Goal: Task Accomplishment & Management: Use online tool/utility

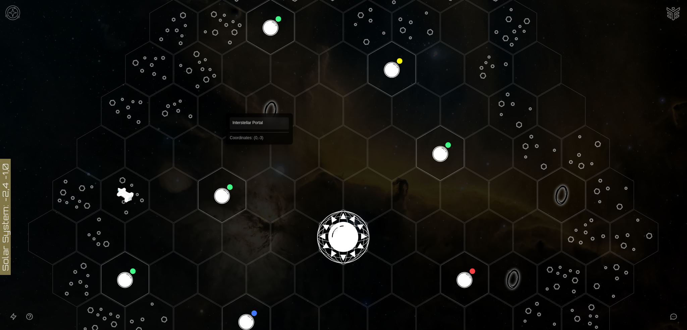
scroll to position [67, 0]
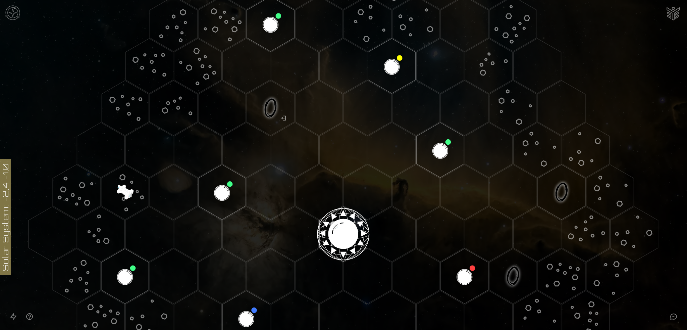
click at [124, 185] on image at bounding box center [125, 191] width 79 height 79
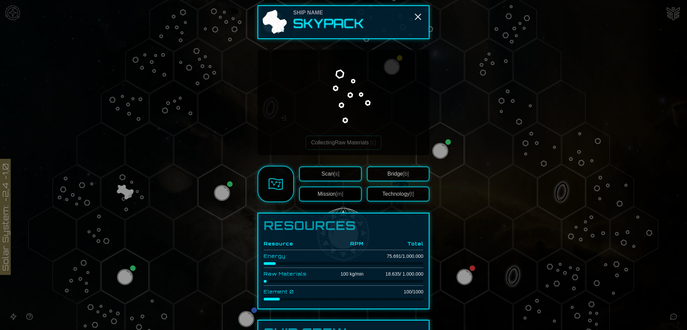
click at [400, 193] on button "Technology [t]" at bounding box center [398, 194] width 62 height 15
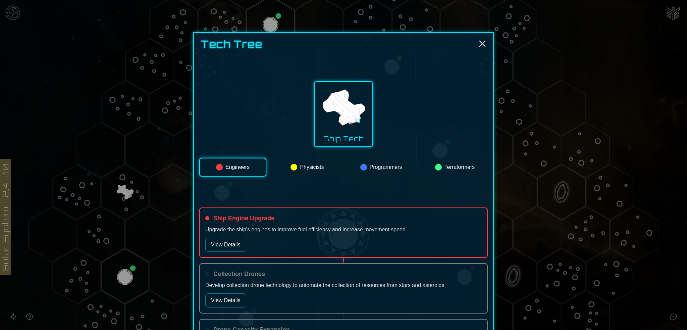
click at [391, 166] on button "Programmers" at bounding box center [381, 167] width 66 height 19
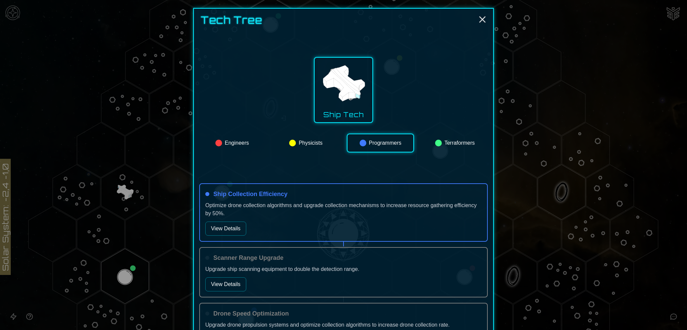
scroll to position [84, 0]
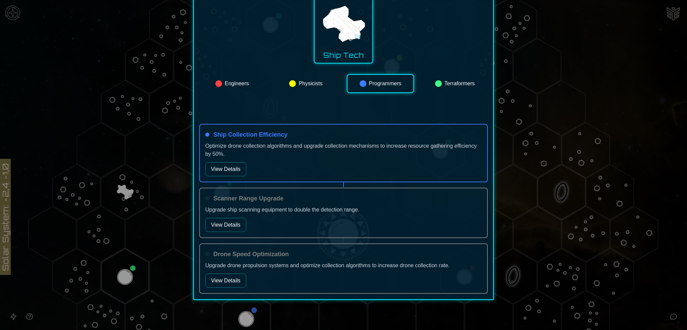
click at [235, 221] on button "View Details" at bounding box center [225, 225] width 41 height 14
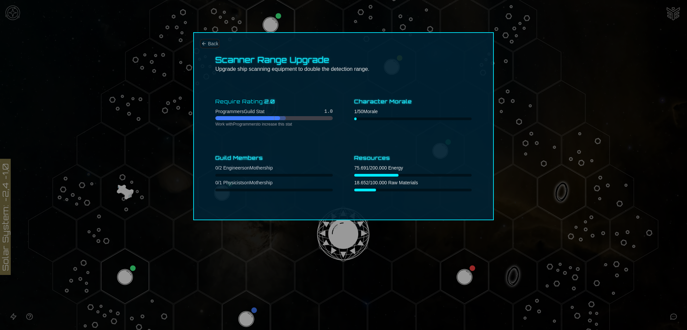
click at [203, 44] on icon "Back" at bounding box center [203, 43] width 3 height 3
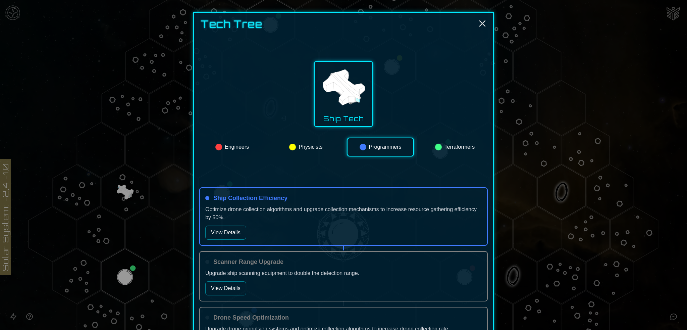
scroll to position [84, 0]
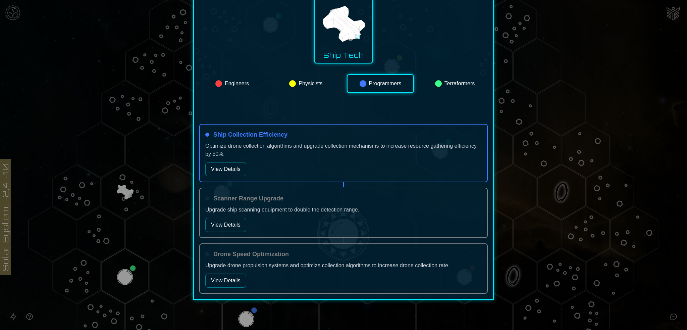
click at [227, 166] on button "View Details" at bounding box center [225, 169] width 41 height 14
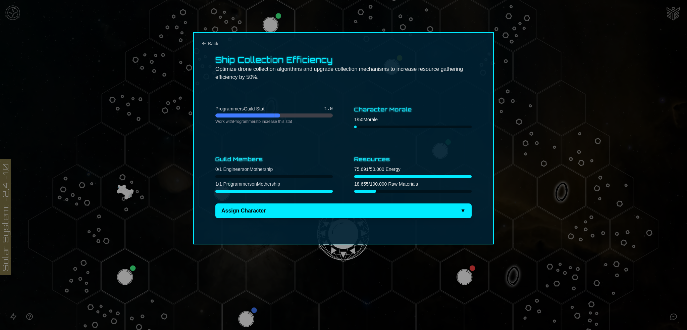
scroll to position [0, 0]
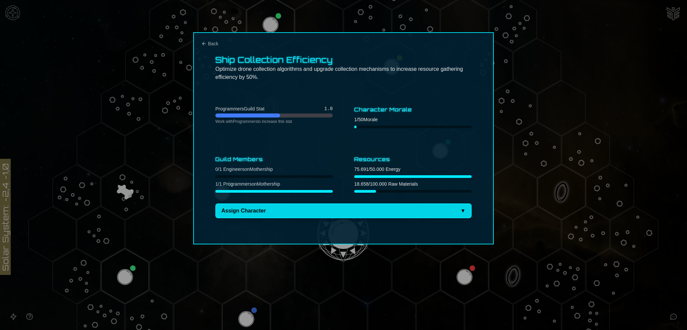
click at [463, 208] on span "▼" at bounding box center [462, 211] width 5 height 8
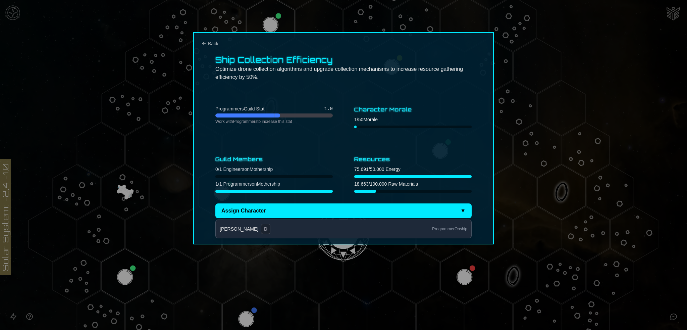
click at [434, 95] on div "Ship Collection Efficiency Optimize drone collection algorithms and upgrade col…" at bounding box center [343, 138] width 301 height 212
click at [294, 144] on div "Programmers Guild Stat 1.0 Work with Programmers to increase this stat Characte…" at bounding box center [343, 149] width 256 height 93
click at [204, 43] on icon "Back" at bounding box center [203, 43] width 5 height 5
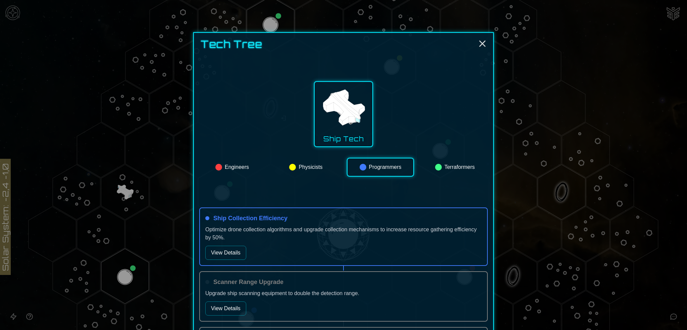
click at [307, 167] on button "Physicists" at bounding box center [306, 167] width 66 height 19
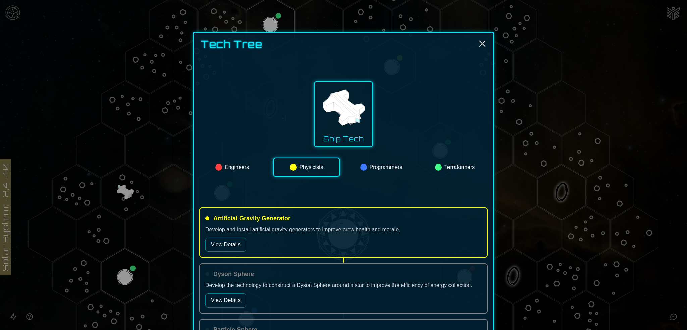
click at [241, 163] on button "Engineers" at bounding box center [232, 167] width 66 height 19
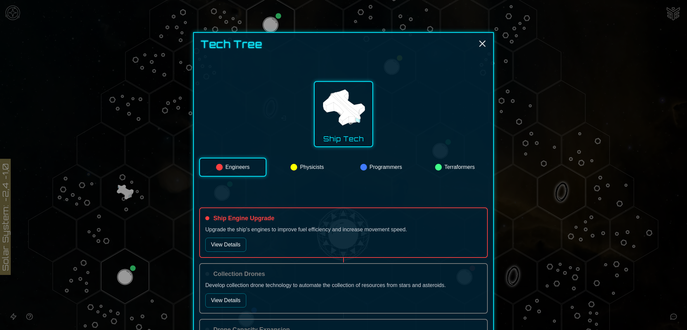
click at [465, 165] on button "Terraformers" at bounding box center [455, 167] width 66 height 19
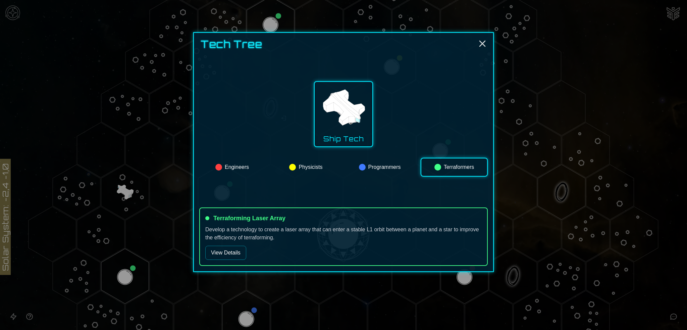
click at [237, 247] on button "View Details" at bounding box center [225, 253] width 41 height 14
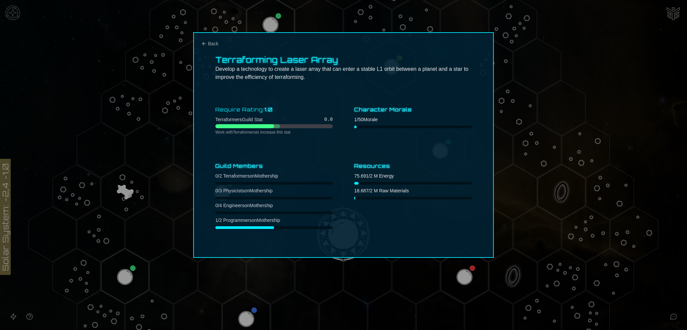
click at [198, 43] on div "Terraforming Laser Array Develop a technology to create a laser array that can …" at bounding box center [343, 145] width 301 height 226
click at [206, 43] on icon "Back" at bounding box center [203, 43] width 5 height 5
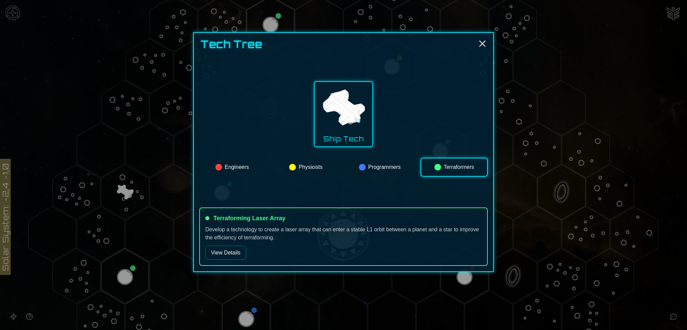
click at [349, 109] on img at bounding box center [343, 108] width 47 height 47
click at [338, 120] on img at bounding box center [343, 108] width 47 height 47
click at [385, 164] on button "Programmers" at bounding box center [380, 167] width 66 height 19
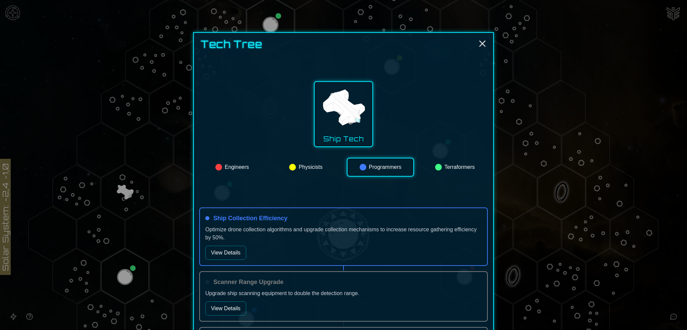
click at [343, 117] on img at bounding box center [343, 108] width 47 height 47
click at [483, 43] on icon "Close" at bounding box center [482, 43] width 11 height 11
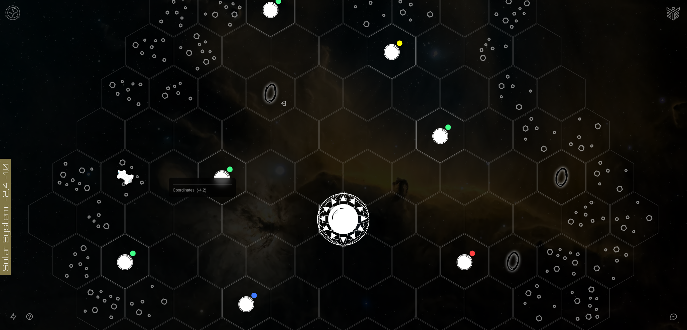
scroll to position [67, 0]
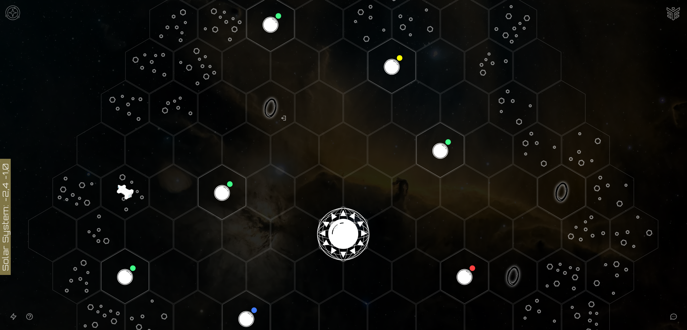
click at [126, 189] on image at bounding box center [125, 191] width 79 height 79
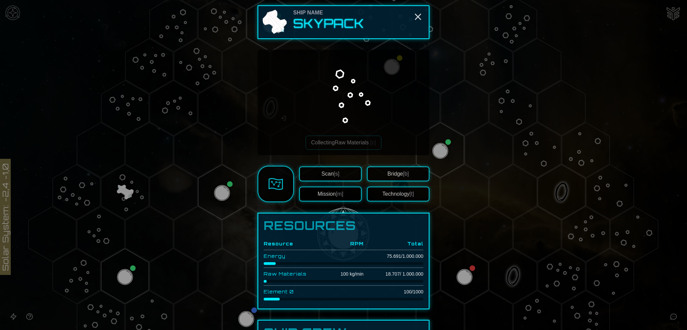
click at [325, 194] on button "Mission [m]" at bounding box center [330, 194] width 62 height 15
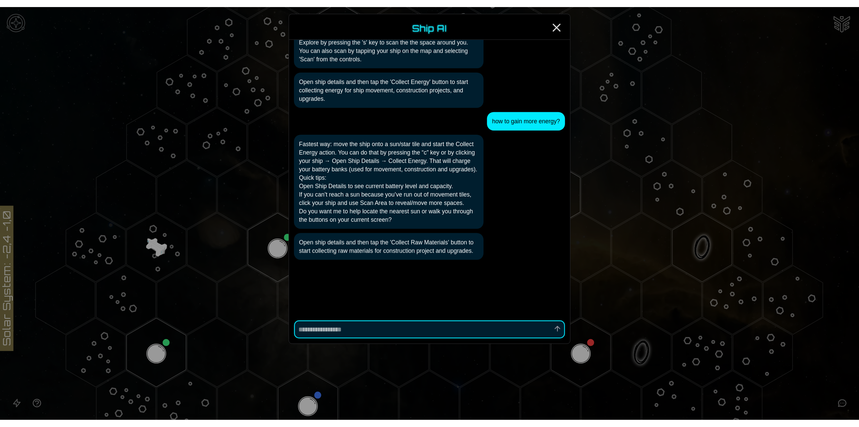
scroll to position [160, 0]
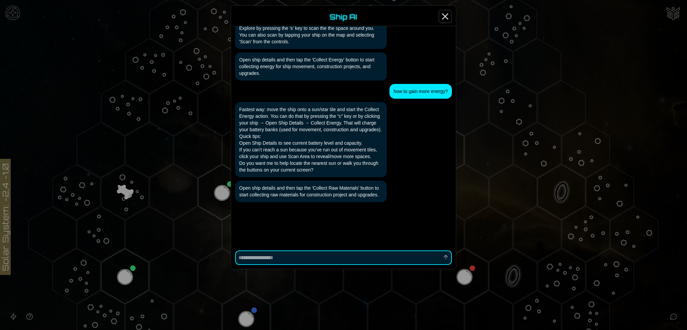
click at [446, 13] on icon "Close" at bounding box center [445, 16] width 11 height 11
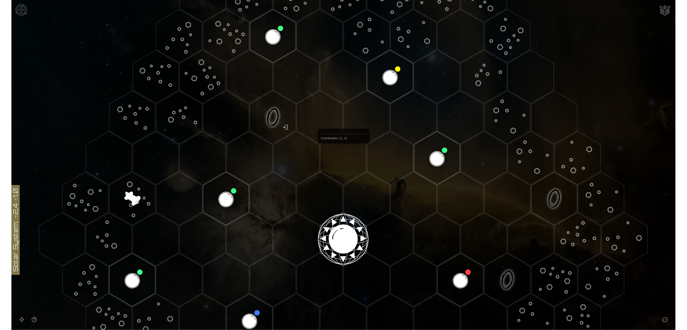
scroll to position [67, 0]
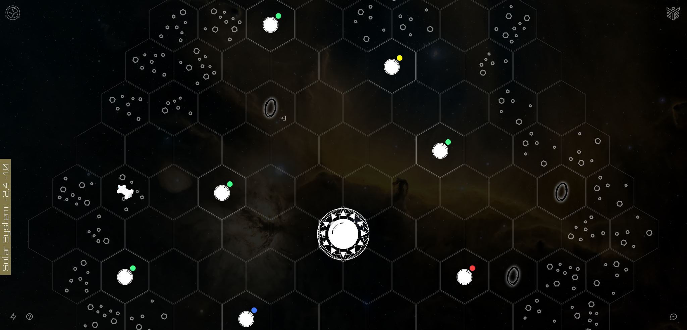
click at [671, 13] on img "Ship AI Chat" at bounding box center [673, 13] width 16 height 16
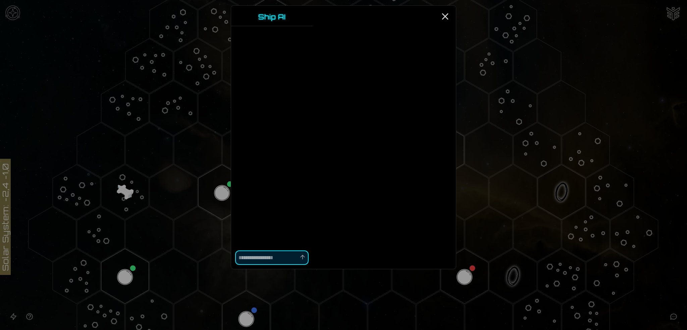
type textarea "*"
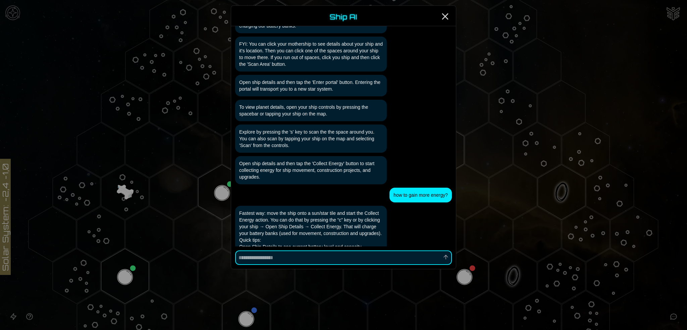
scroll to position [160, 0]
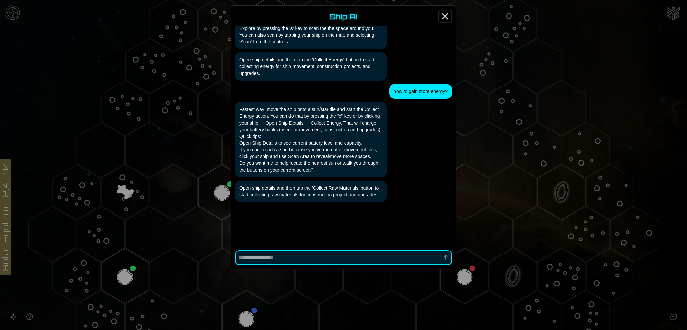
click at [448, 14] on line "Close" at bounding box center [445, 16] width 5 height 5
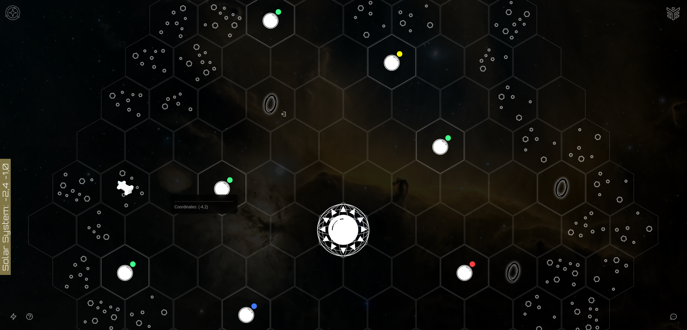
scroll to position [67, 0]
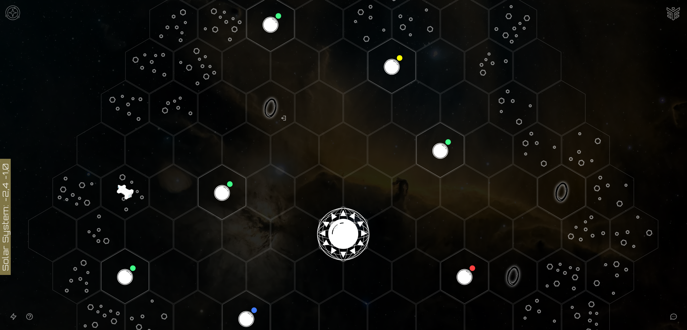
click at [122, 189] on image at bounding box center [125, 191] width 79 height 79
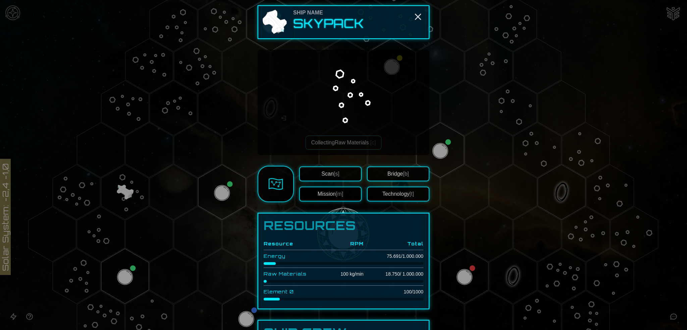
click at [397, 192] on button "Technology [t]" at bounding box center [398, 194] width 62 height 15
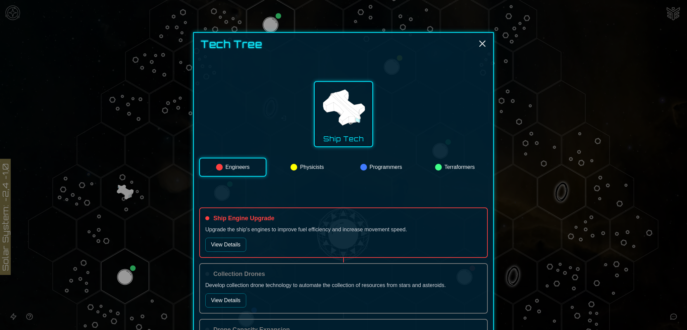
click at [389, 162] on button "Programmers" at bounding box center [381, 167] width 66 height 19
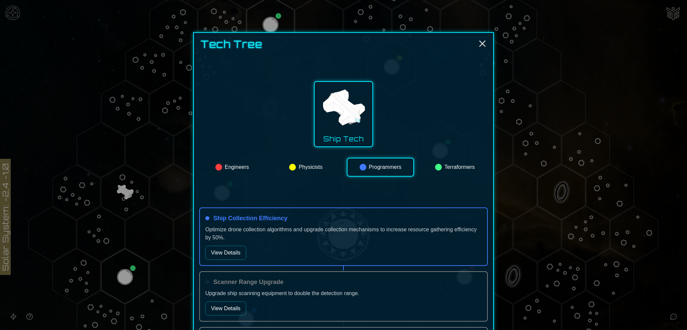
click at [233, 170] on button "Engineers" at bounding box center [232, 167] width 66 height 19
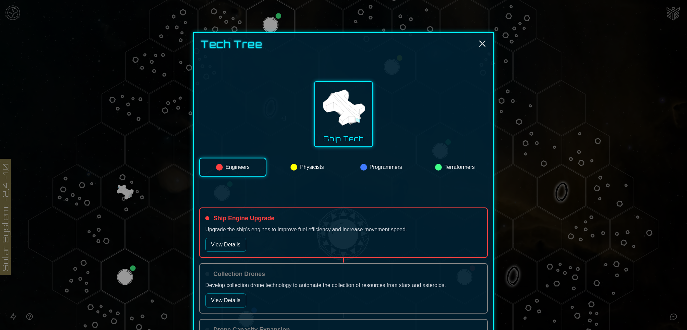
click at [371, 167] on button "Programmers" at bounding box center [381, 167] width 66 height 19
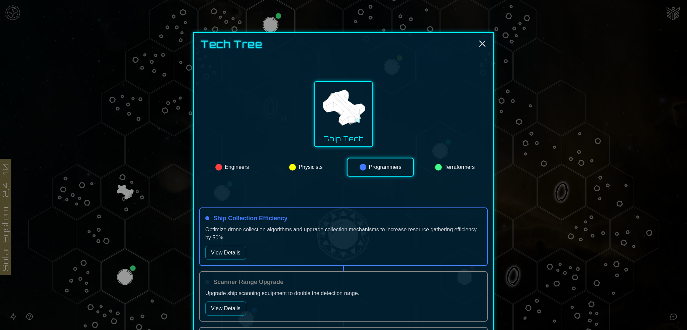
click at [216, 253] on button "View Details" at bounding box center [225, 253] width 41 height 14
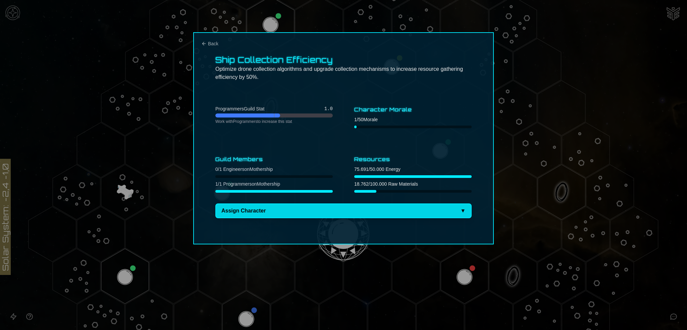
click at [465, 207] on span "▼" at bounding box center [462, 211] width 5 height 8
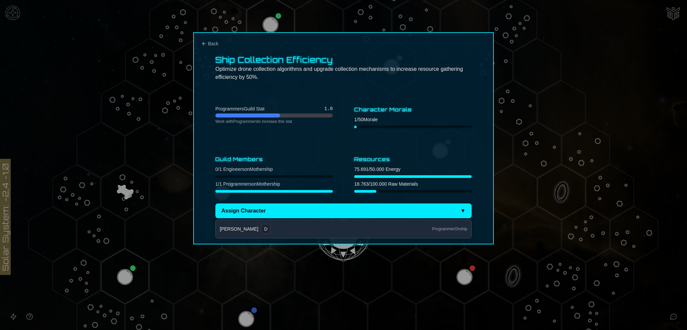
click at [262, 228] on button "[PERSON_NAME] D programmer On ship" at bounding box center [344, 229] width 256 height 18
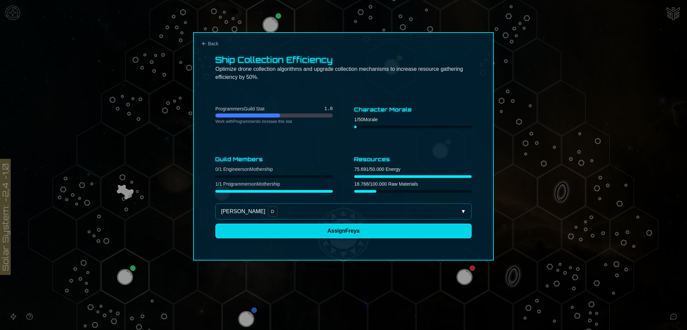
click at [345, 229] on button "Assign [PERSON_NAME]" at bounding box center [343, 231] width 256 height 15
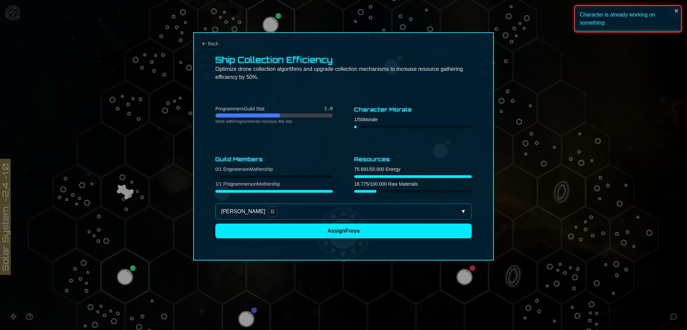
click at [212, 43] on span "Back" at bounding box center [213, 43] width 10 height 7
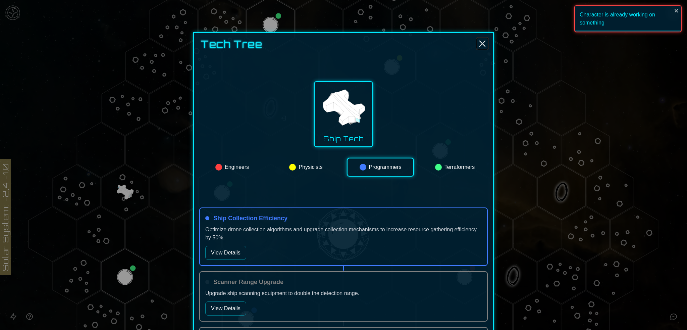
click at [478, 43] on icon "Close" at bounding box center [482, 43] width 11 height 11
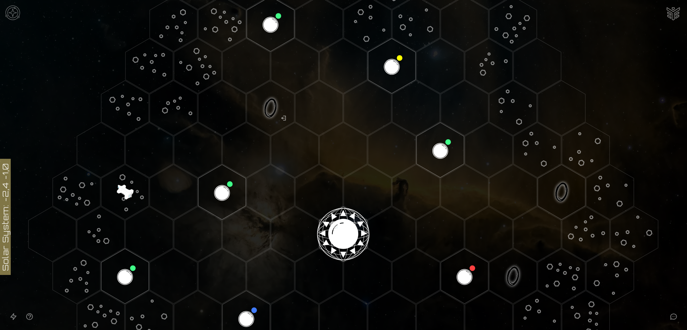
click at [118, 182] on image at bounding box center [125, 191] width 79 height 79
